Goal: Check status: Check status

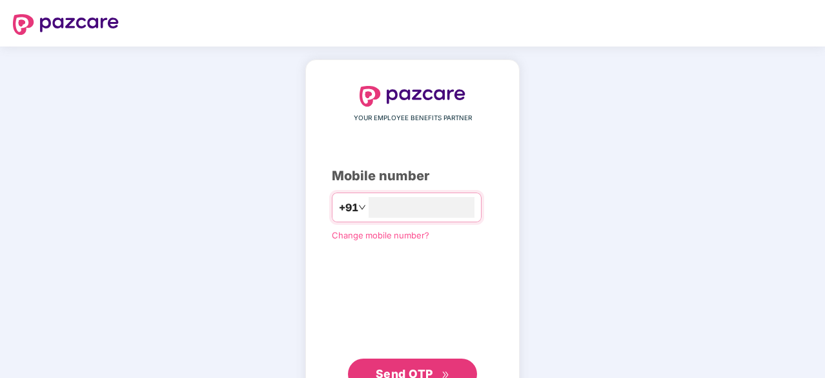
type input "**********"
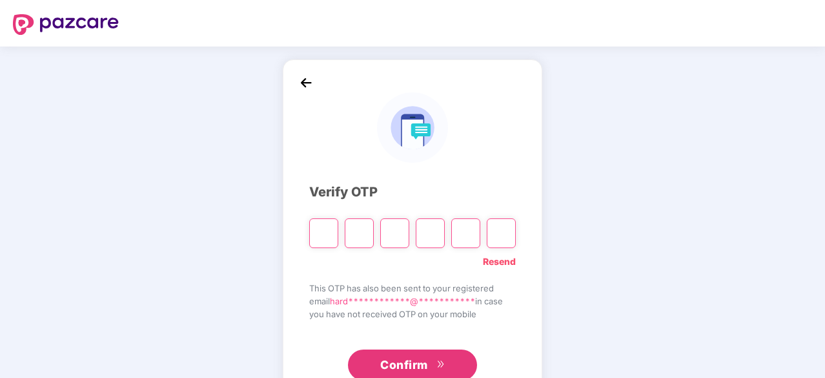
type input "*"
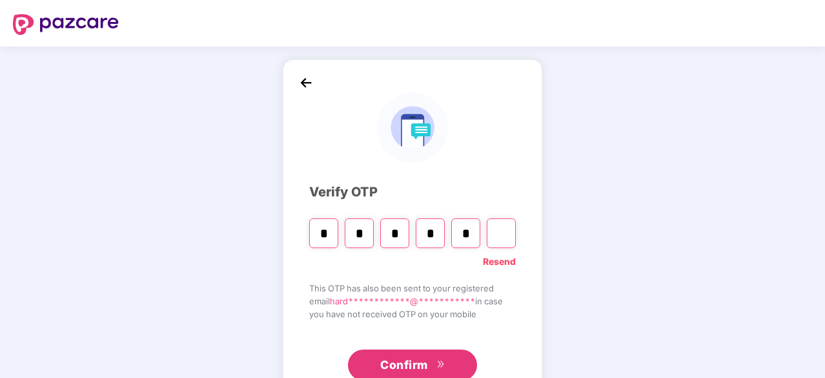
type input "*"
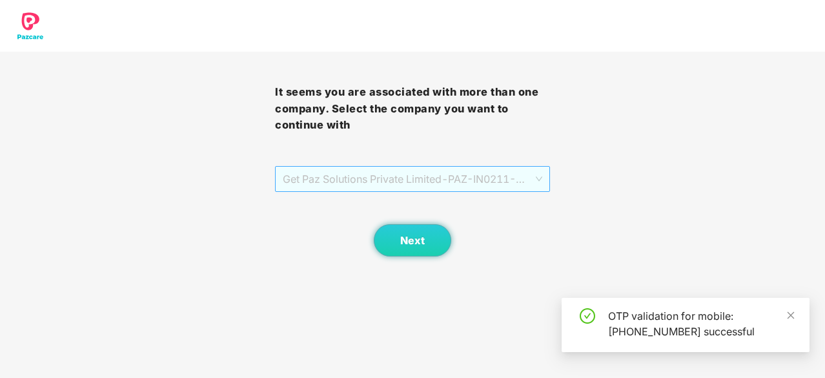
click at [331, 172] on span "Get Paz Solutions Private Limited - PAZ-IN0211 - EMPLOYEE" at bounding box center [413, 179] width 260 height 25
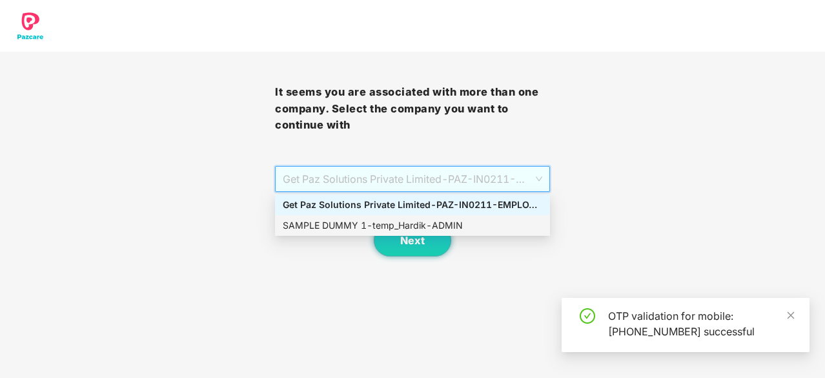
click at [352, 221] on div "SAMPLE DUMMY 1 - temp_Hardik - ADMIN" at bounding box center [413, 225] width 260 height 14
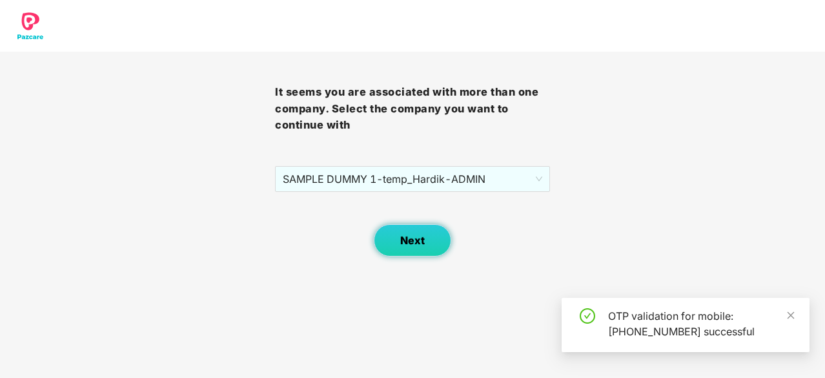
click at [389, 237] on button "Next" at bounding box center [412, 240] width 77 height 32
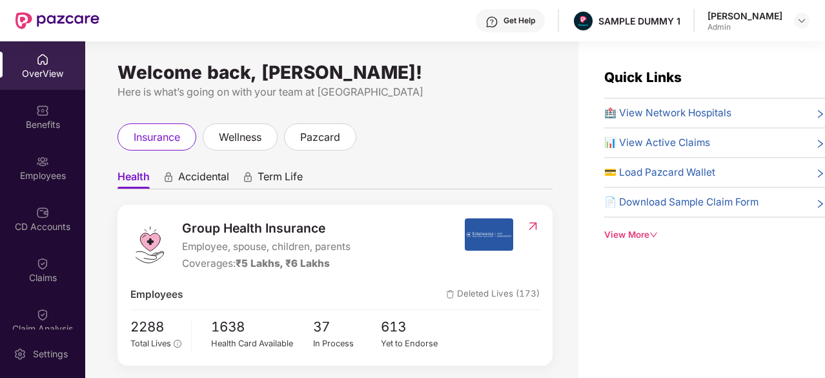
scroll to position [423, 0]
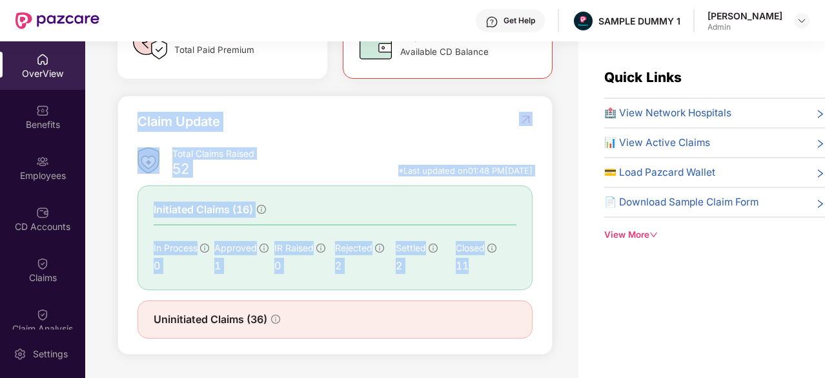
drag, startPoint x: 138, startPoint y: 119, endPoint x: 500, endPoint y: 266, distance: 390.2
click at [500, 266] on div "Claim Update Total Claims Raised 52 *Last updated on 01:48 PM[DATE] Initiated C…" at bounding box center [335, 225] width 395 height 227
click at [404, 160] on div "Total Claims Raised" at bounding box center [352, 153] width 360 height 12
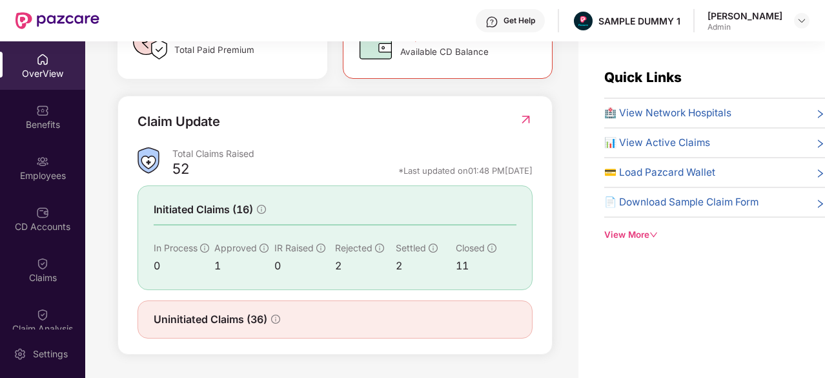
drag, startPoint x: 368, startPoint y: 172, endPoint x: 537, endPoint y: 170, distance: 168.6
click at [537, 170] on div "Claim Update Total Claims Raised 52 *Last updated on 01:48 PM[DATE] Initiated C…" at bounding box center [335, 226] width 435 height 260
click at [407, 132] on div "Claim Update" at bounding box center [335, 130] width 395 height 36
drag, startPoint x: 363, startPoint y: 165, endPoint x: 539, endPoint y: 169, distance: 176.4
click at [539, 169] on div "Claim Update Total Claims Raised 52 *Last updated on 01:48 PM[DATE] Initiated C…" at bounding box center [335, 226] width 435 height 260
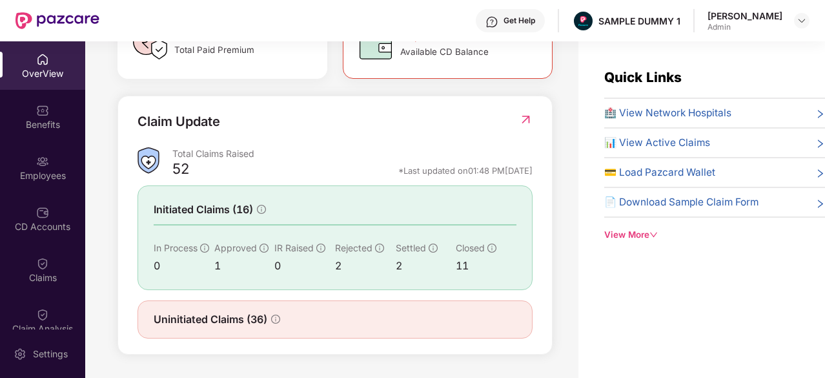
click at [539, 169] on div "Claim Update Total Claims Raised 52 *Last updated on 01:48 PM[DATE] Initiated C…" at bounding box center [335, 226] width 435 height 260
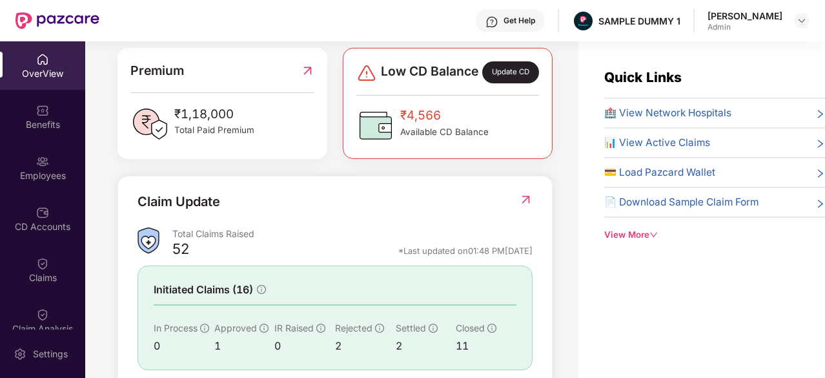
scroll to position [0, 0]
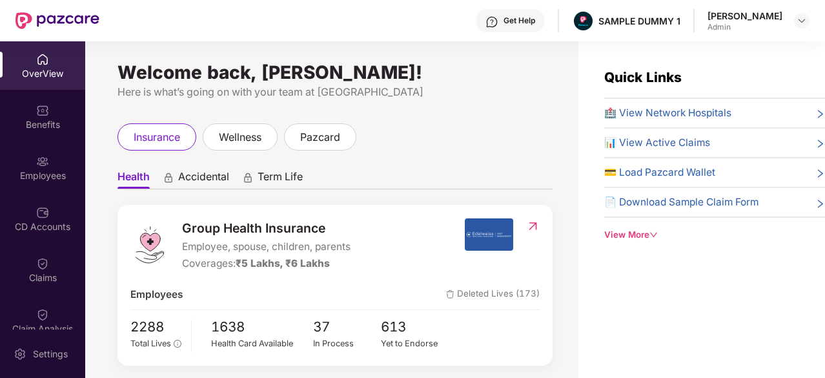
click at [698, 110] on span "🏥 View Network Hospitals" at bounding box center [667, 112] width 127 height 15
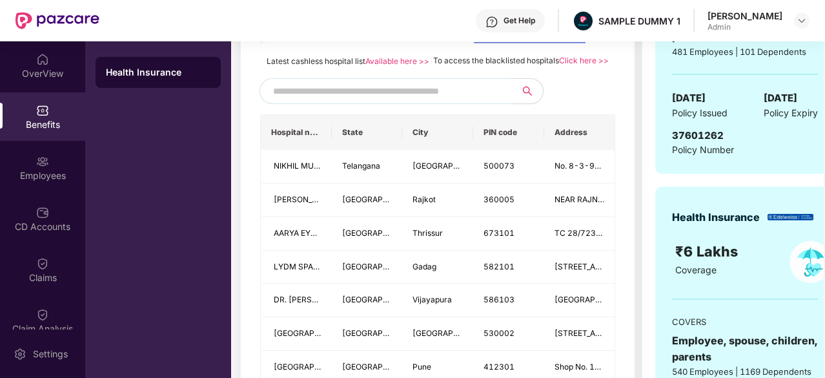
scroll to position [322, 0]
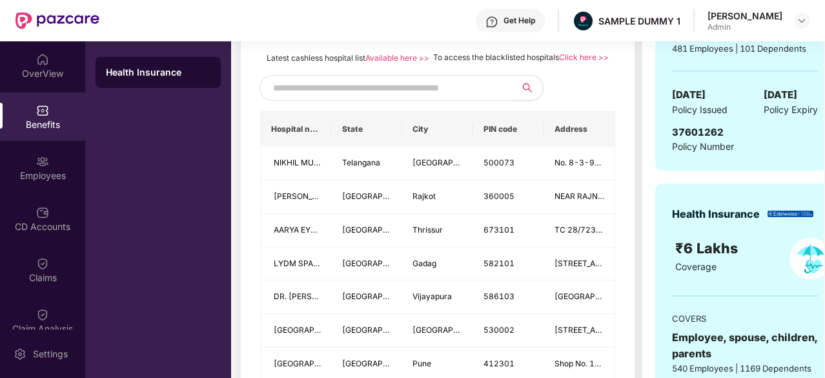
click at [415, 98] on input "text" at bounding box center [383, 87] width 221 height 19
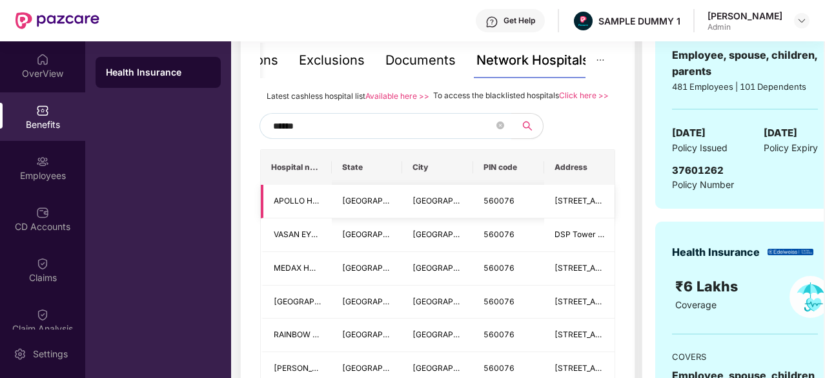
scroll to position [283, 0]
type input "*"
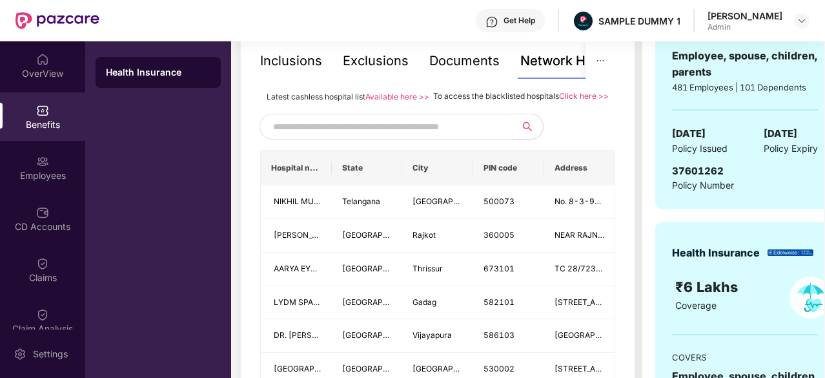
click at [289, 65] on div "Inclusions" at bounding box center [291, 61] width 62 height 20
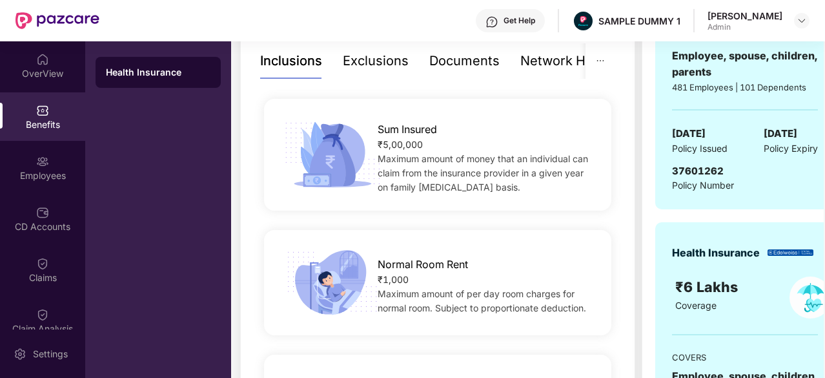
click at [378, 56] on div "Exclusions" at bounding box center [376, 61] width 66 height 20
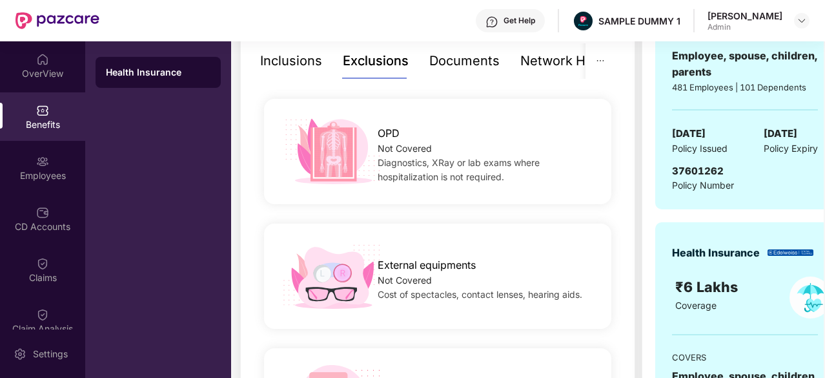
click at [297, 63] on div "Inclusions" at bounding box center [291, 61] width 62 height 20
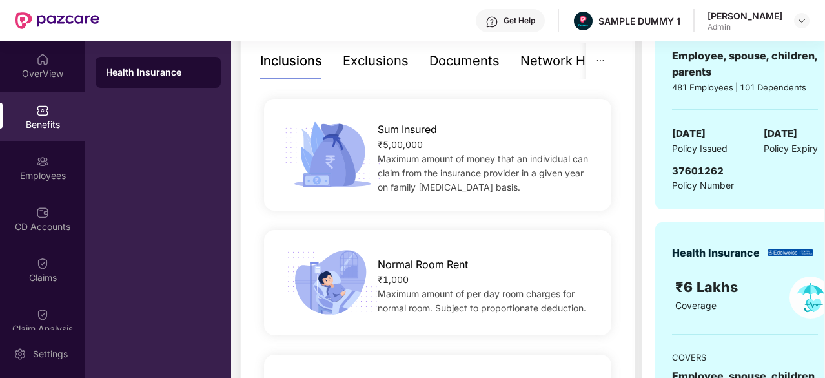
click at [359, 60] on div "Exclusions" at bounding box center [376, 61] width 66 height 20
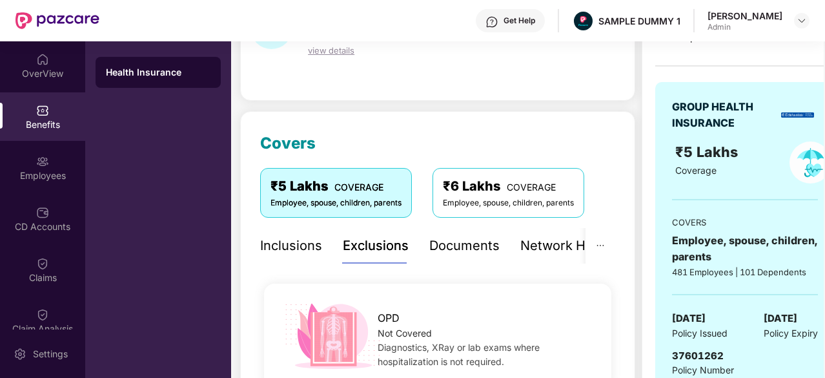
scroll to position [0, 0]
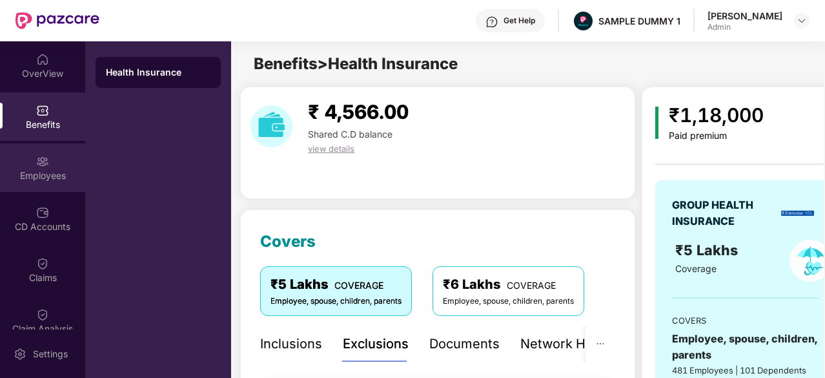
click at [23, 148] on div "Employees" at bounding box center [42, 167] width 85 height 48
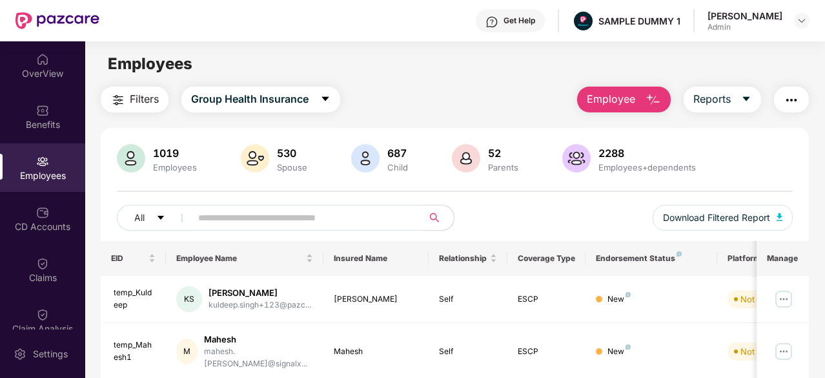
click at [645, 98] on button "Employee" at bounding box center [624, 100] width 94 height 26
click at [505, 96] on div "Filters Group Health Insurance Employee Reports" at bounding box center [455, 100] width 708 height 26
click at [621, 99] on span "Employee" at bounding box center [611, 99] width 48 height 16
click at [439, 68] on div "Employees" at bounding box center [454, 64] width 739 height 25
click at [53, 199] on div "CD Accounts" at bounding box center [42, 218] width 85 height 48
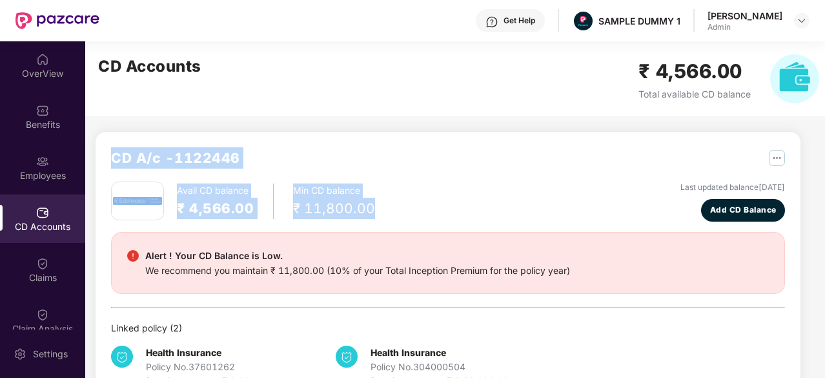
drag, startPoint x: 110, startPoint y: 152, endPoint x: 406, endPoint y: 203, distance: 300.8
click at [406, 203] on div "CD A/c - 1122446 Avail CD balance ₹ 4,566.00 Min CD balance ₹ 11,800.00 Last up…" at bounding box center [448, 268] width 705 height 272
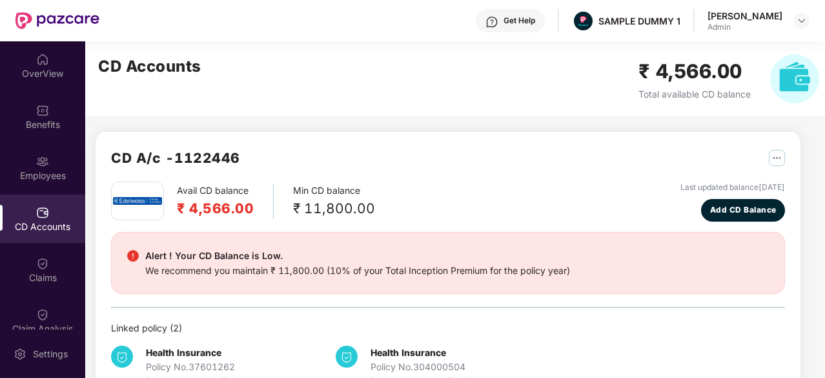
click at [428, 56] on div "CD Accounts ₹ 4,566.00 Total available CD balance" at bounding box center [458, 78] width 747 height 75
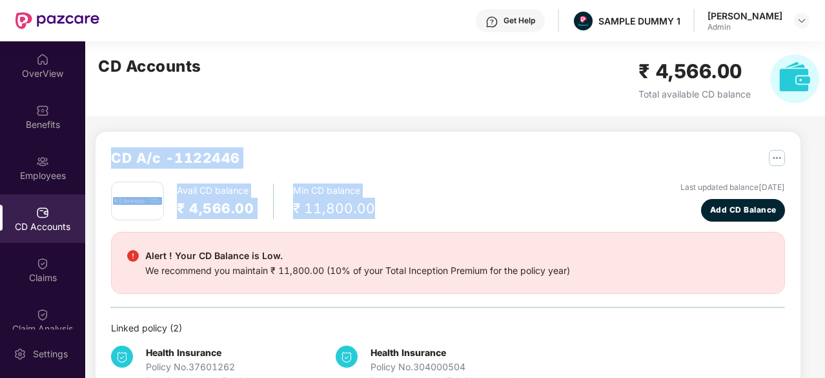
drag, startPoint x: 110, startPoint y: 154, endPoint x: 397, endPoint y: 215, distance: 293.9
click at [397, 215] on div "CD A/c - 1122446 Avail CD balance ₹ 4,566.00 Min CD balance ₹ 11,800.00 Last up…" at bounding box center [448, 268] width 705 height 272
click at [429, 117] on div "CD A/c - 1122446 Avail CD balance ₹ 4,566.00 Min CD balance ₹ 11,800.00 Last up…" at bounding box center [443, 230] width 716 height 378
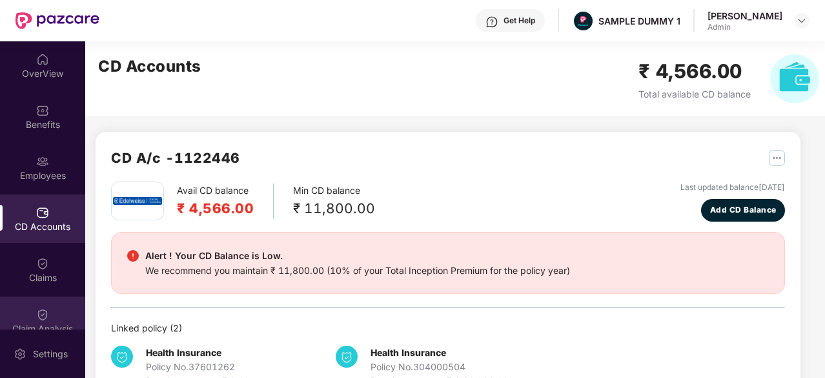
click at [36, 313] on img at bounding box center [42, 314] width 13 height 13
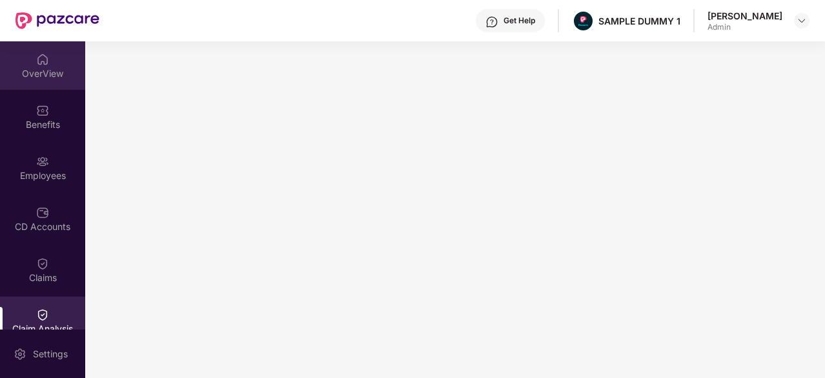
click at [45, 79] on div "OverView" at bounding box center [42, 65] width 85 height 48
